Goal: Entertainment & Leisure: Consume media (video, audio)

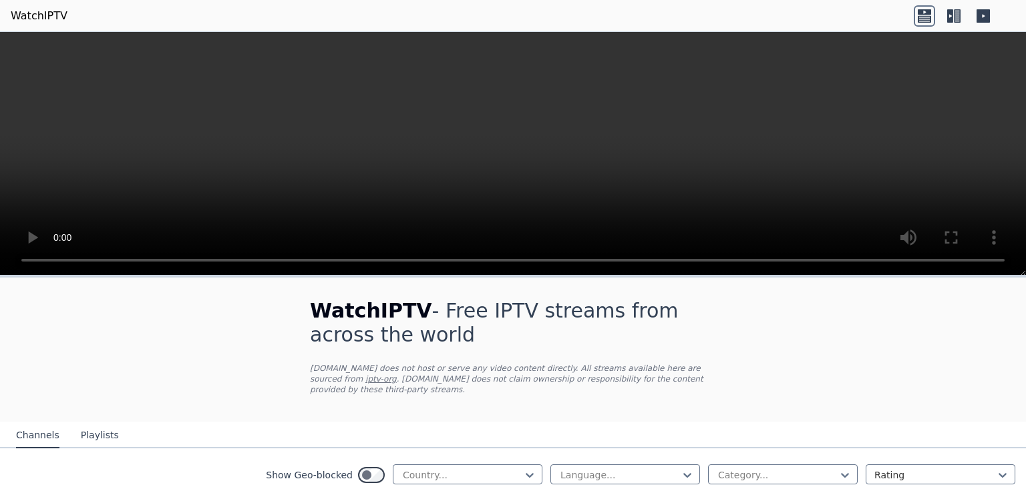
scroll to position [131, 0]
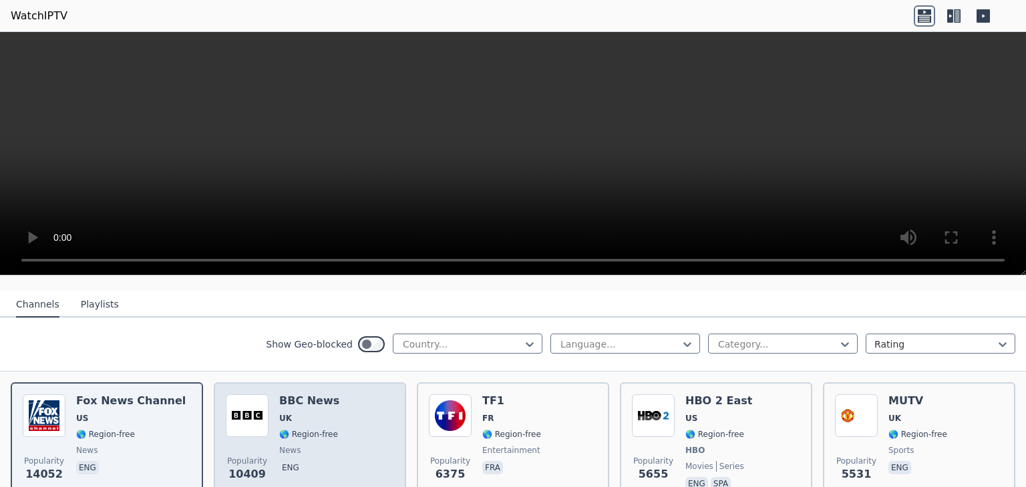
click at [244, 397] on img at bounding box center [247, 416] width 43 height 43
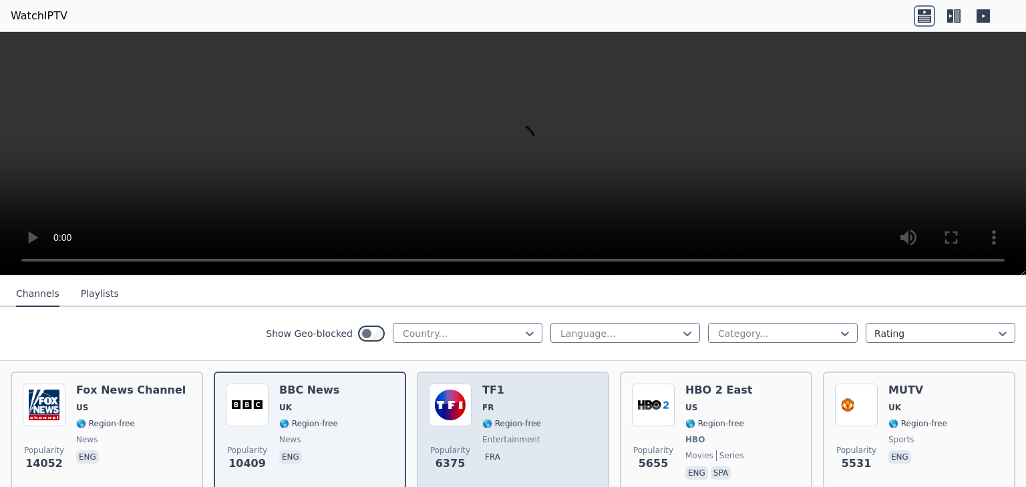
scroll to position [142, 0]
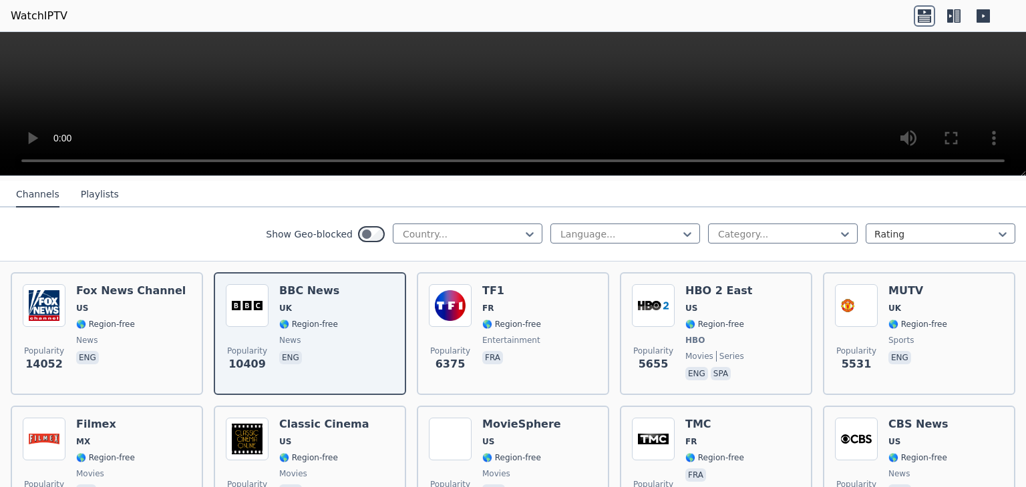
click at [948, 17] on icon at bounding box center [953, 15] width 21 height 21
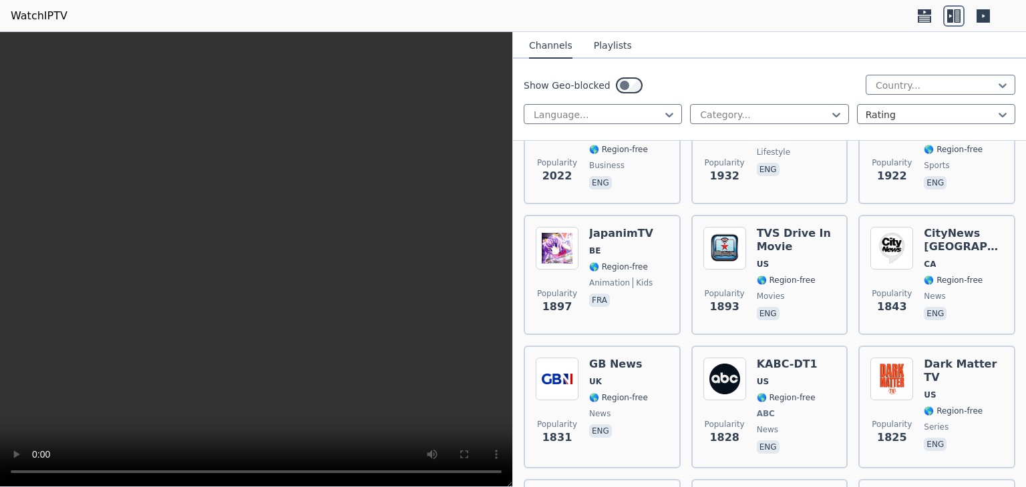
scroll to position [1018, 0]
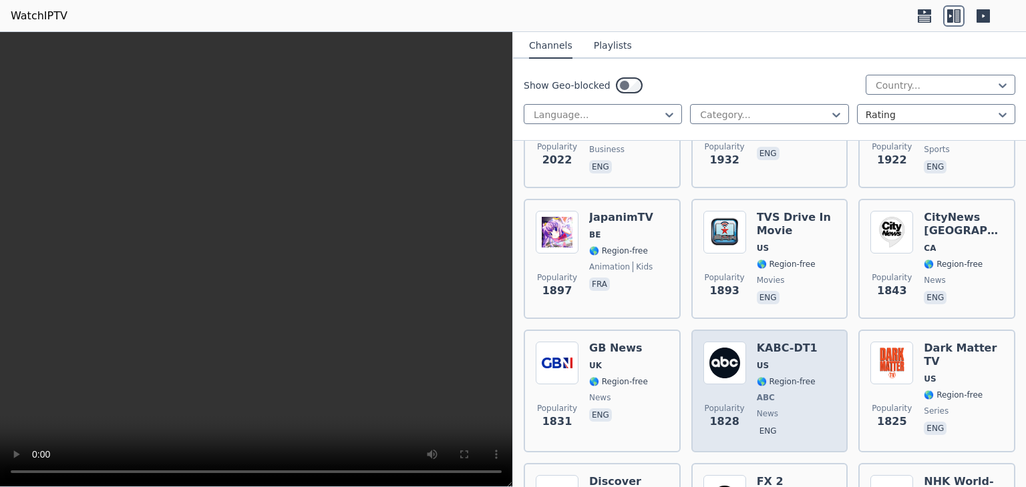
click at [780, 361] on span "US" at bounding box center [787, 366] width 61 height 11
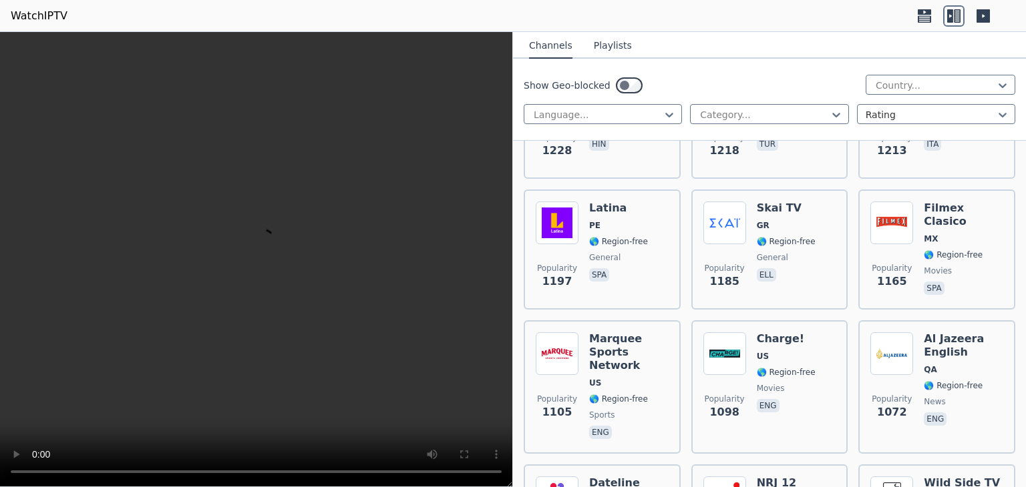
scroll to position [2077, 0]
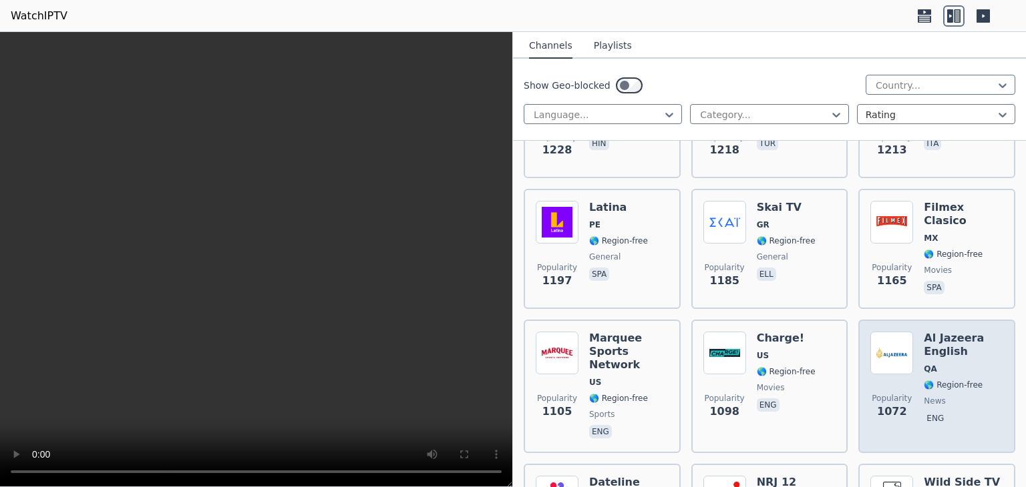
click at [985, 354] on div "Al Jazeera English QA 🌎 Region-free news eng" at bounding box center [962, 387] width 79 height 110
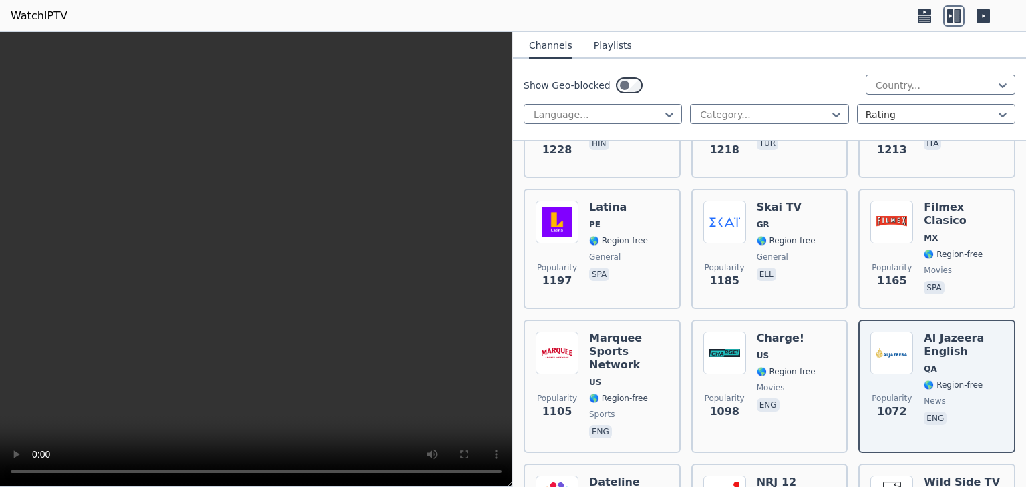
click at [604, 46] on button "Playlists" at bounding box center [613, 45] width 38 height 25
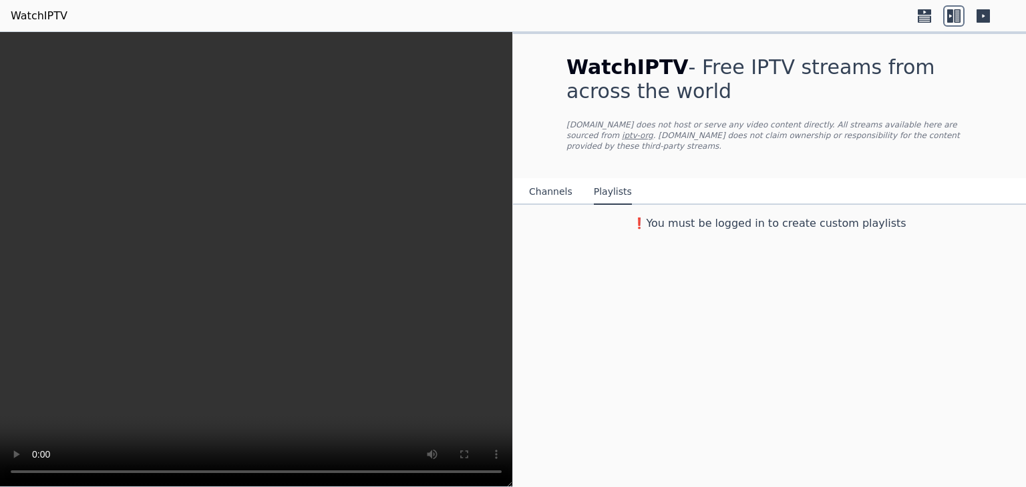
click at [543, 182] on button "Channels" at bounding box center [550, 192] width 43 height 25
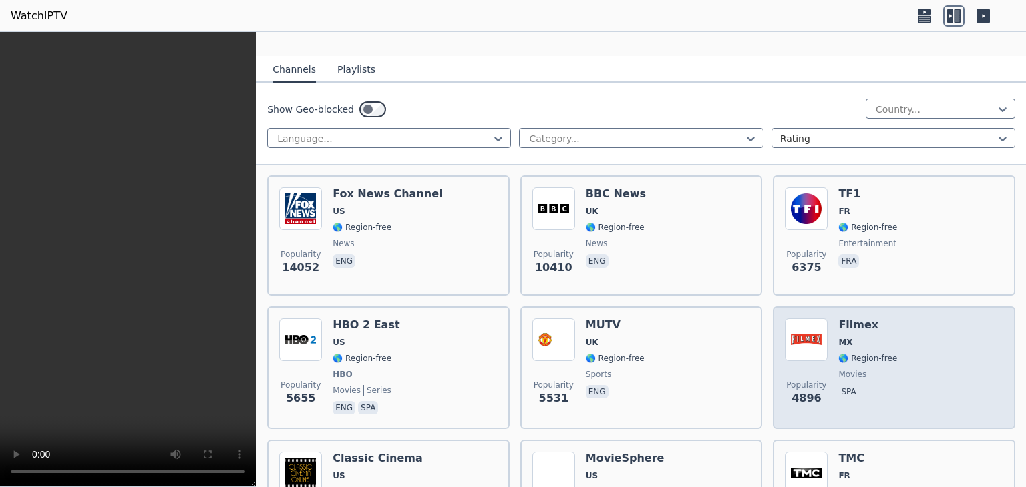
scroll to position [126, 0]
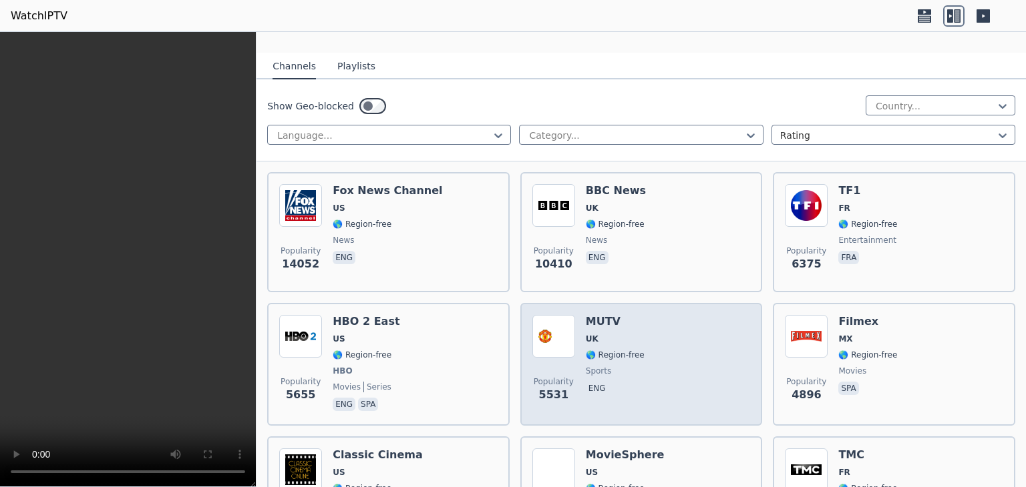
click at [628, 350] on span "🌎 Region-free" at bounding box center [615, 355] width 59 height 11
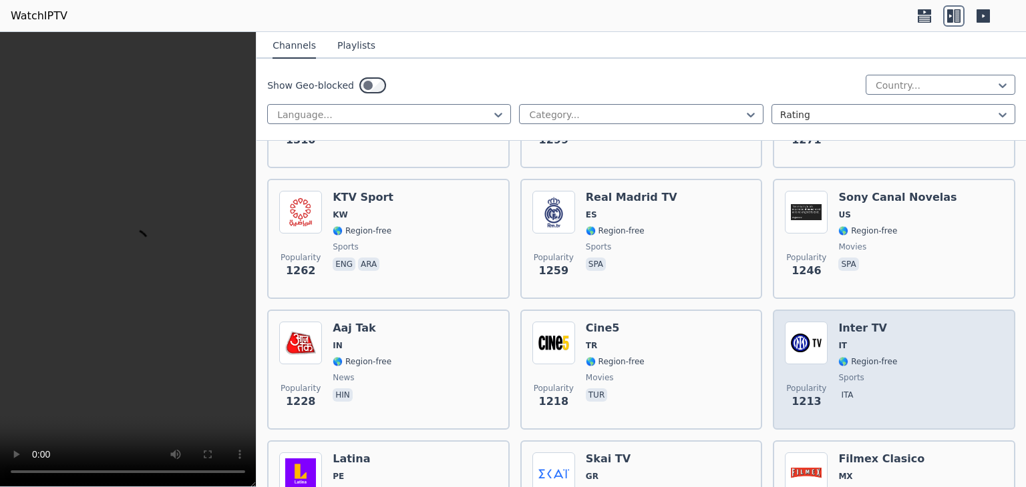
scroll to position [1827, 0]
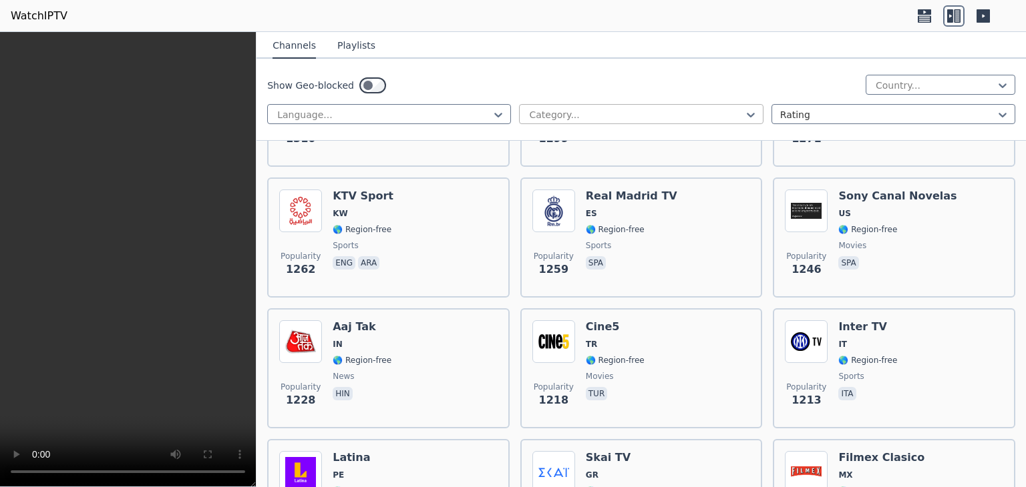
click at [548, 110] on div at bounding box center [636, 114] width 216 height 13
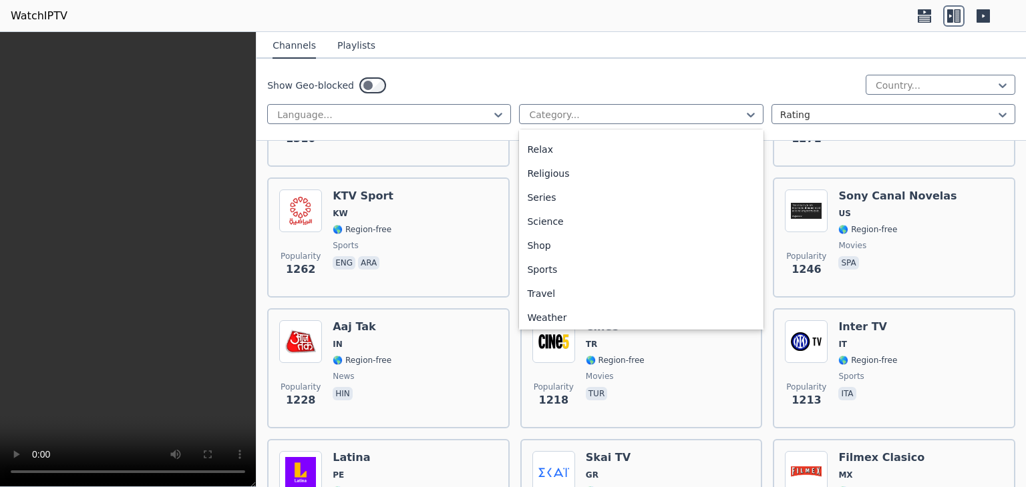
scroll to position [454, 0]
click at [567, 272] on div "Sports" at bounding box center [641, 267] width 244 height 24
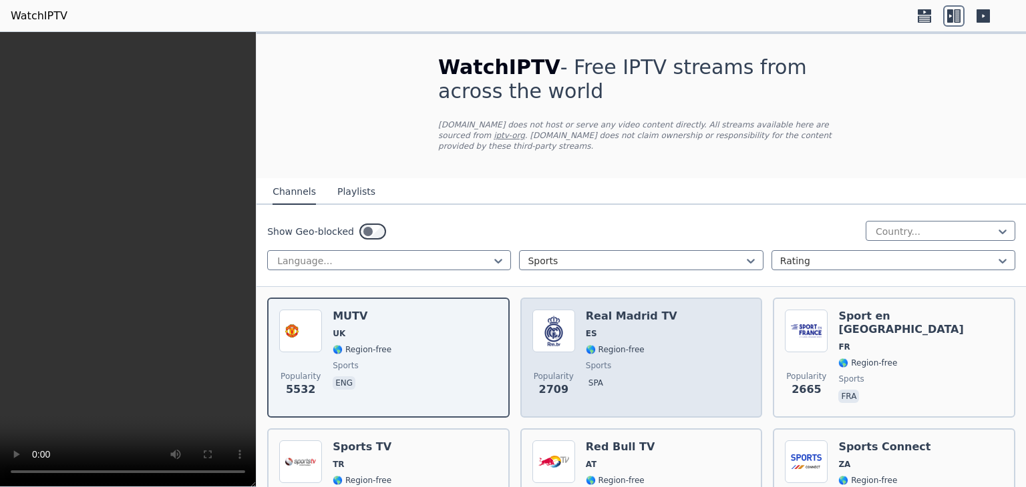
click at [609, 361] on span "sports" at bounding box center [631, 366] width 91 height 11
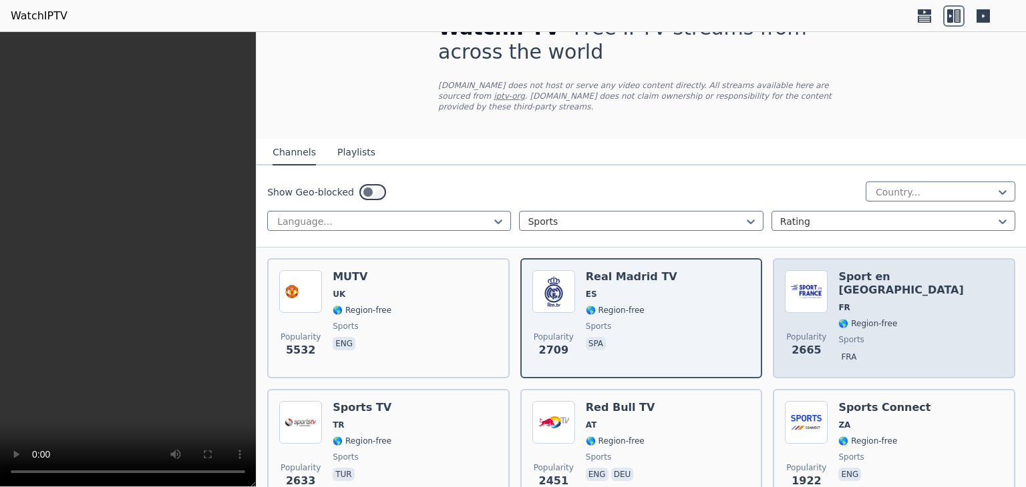
scroll to position [40, 0]
click at [952, 319] on div "Popularity 2665 Sport en [GEOGRAPHIC_DATA] FR 🌎 Region-free sports fra" at bounding box center [894, 318] width 218 height 96
